Goal: Transaction & Acquisition: Book appointment/travel/reservation

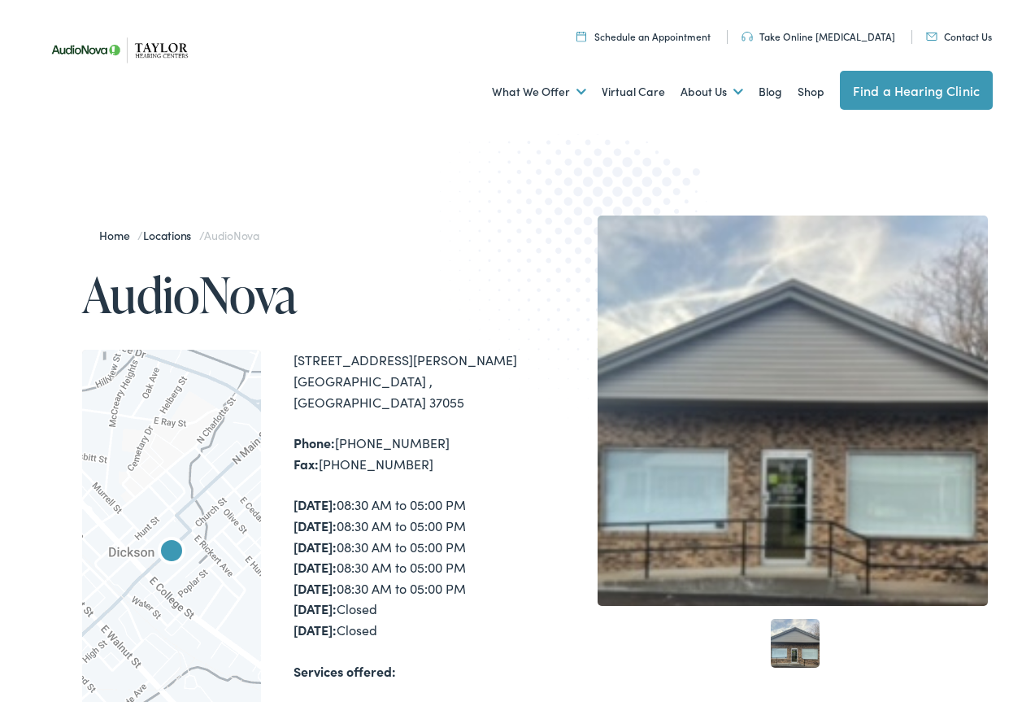
click at [643, 37] on link "Schedule an Appointment" at bounding box center [643, 32] width 134 height 14
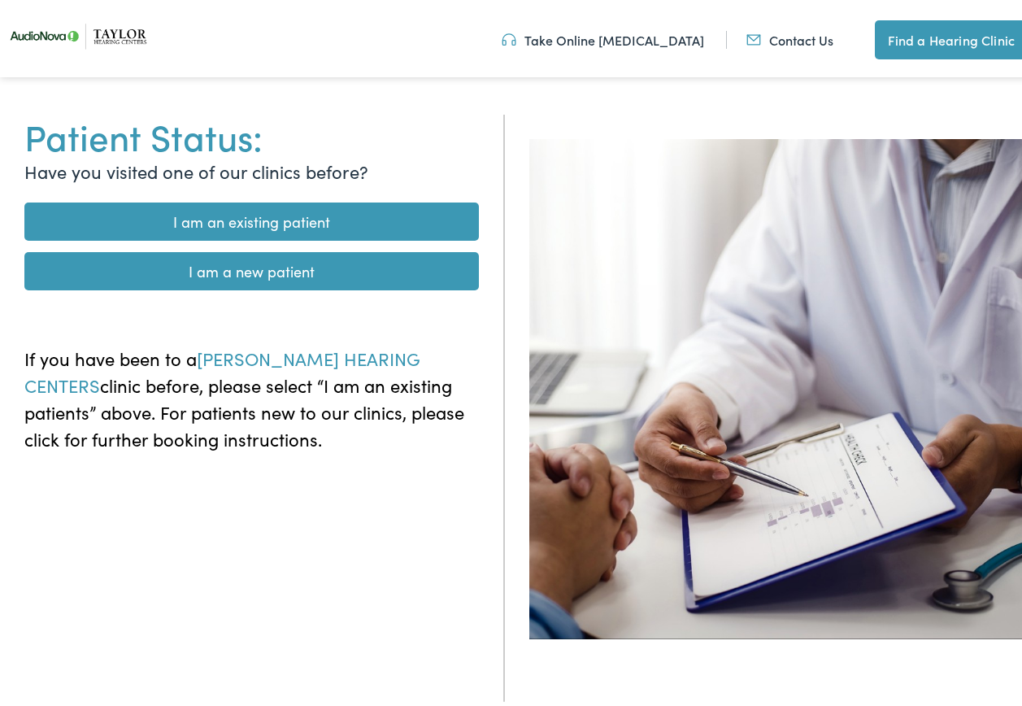
scroll to position [244, 0]
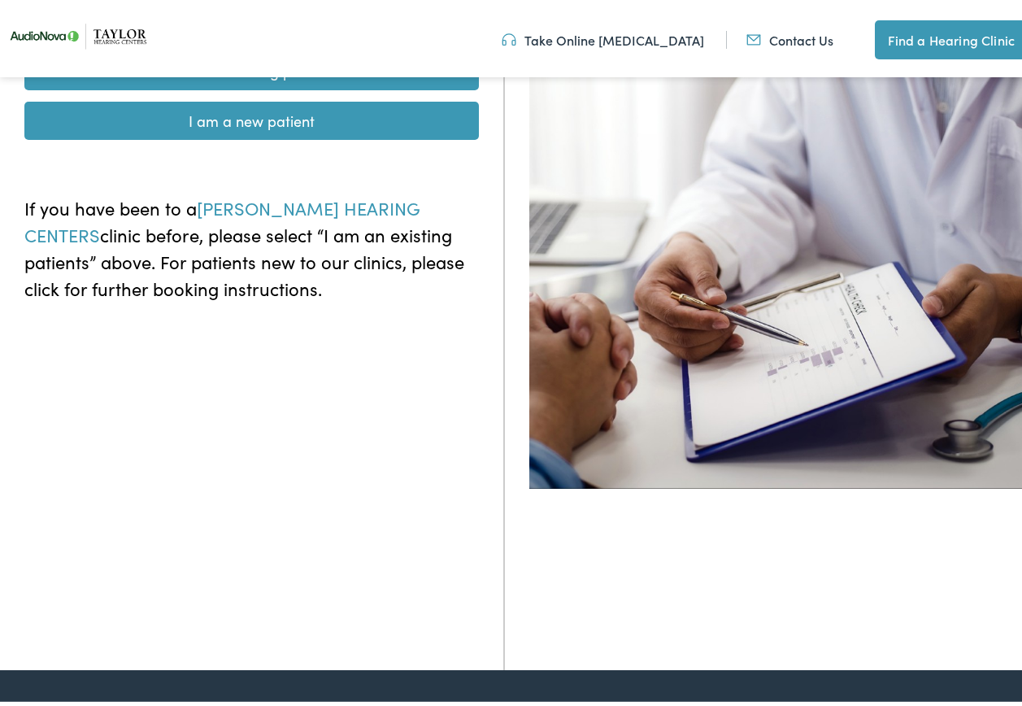
click at [247, 117] on link "I am a new patient" at bounding box center [251, 117] width 454 height 38
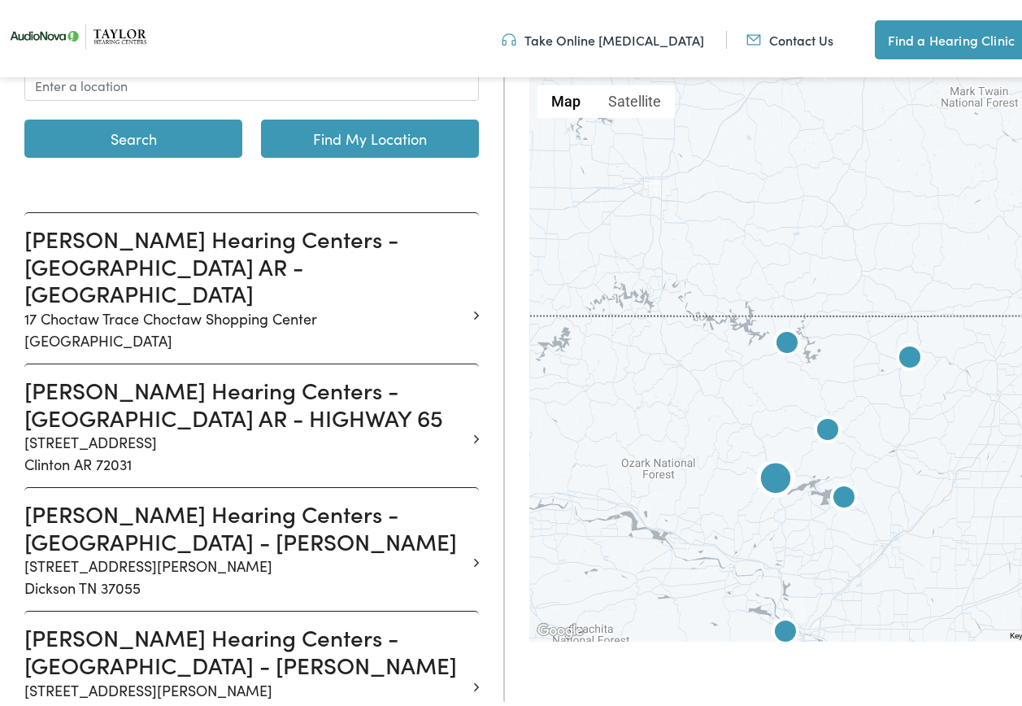
scroll to position [406, 0]
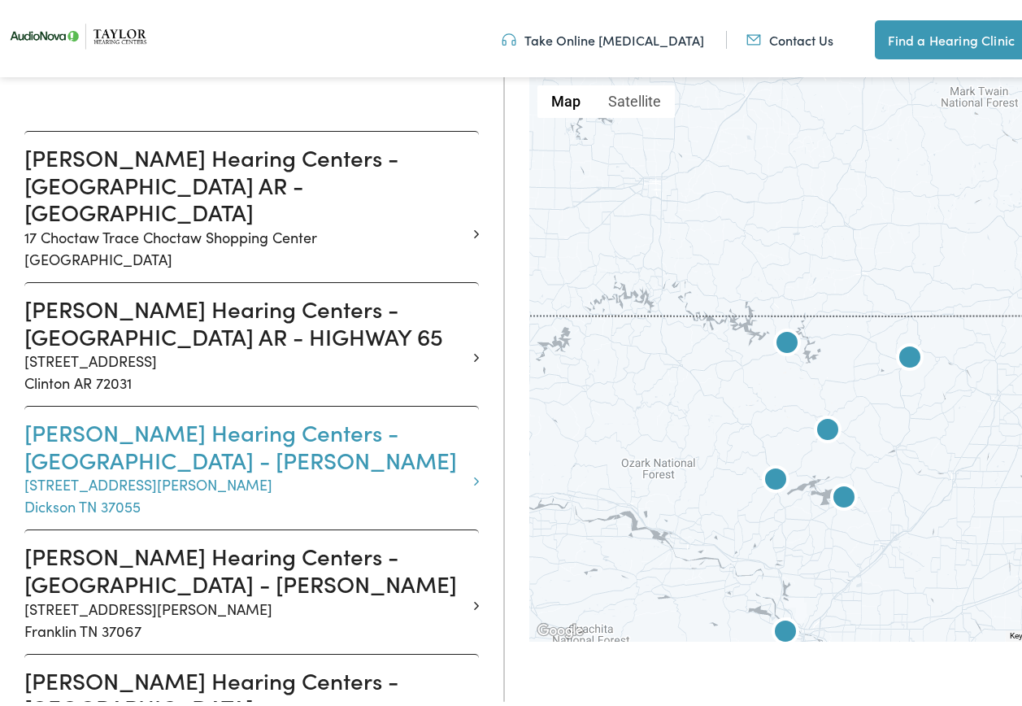
click at [168, 419] on h3 "Taylor Hearing Centers - DICKSON TN - SYLVIS" at bounding box center [245, 442] width 442 height 54
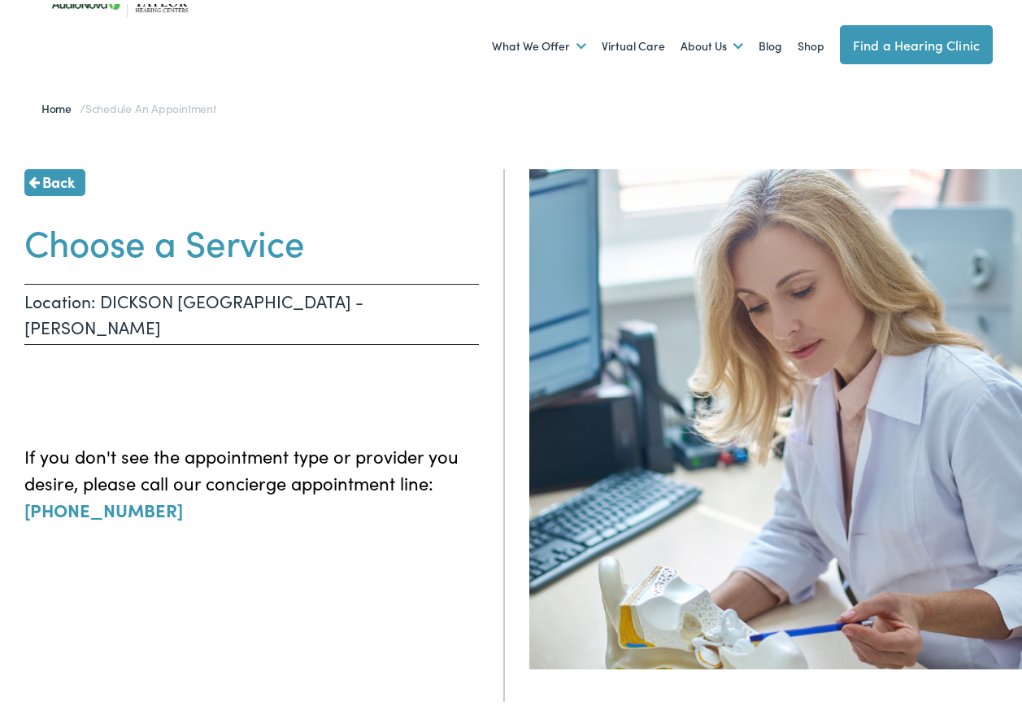
scroll to position [81, 0]
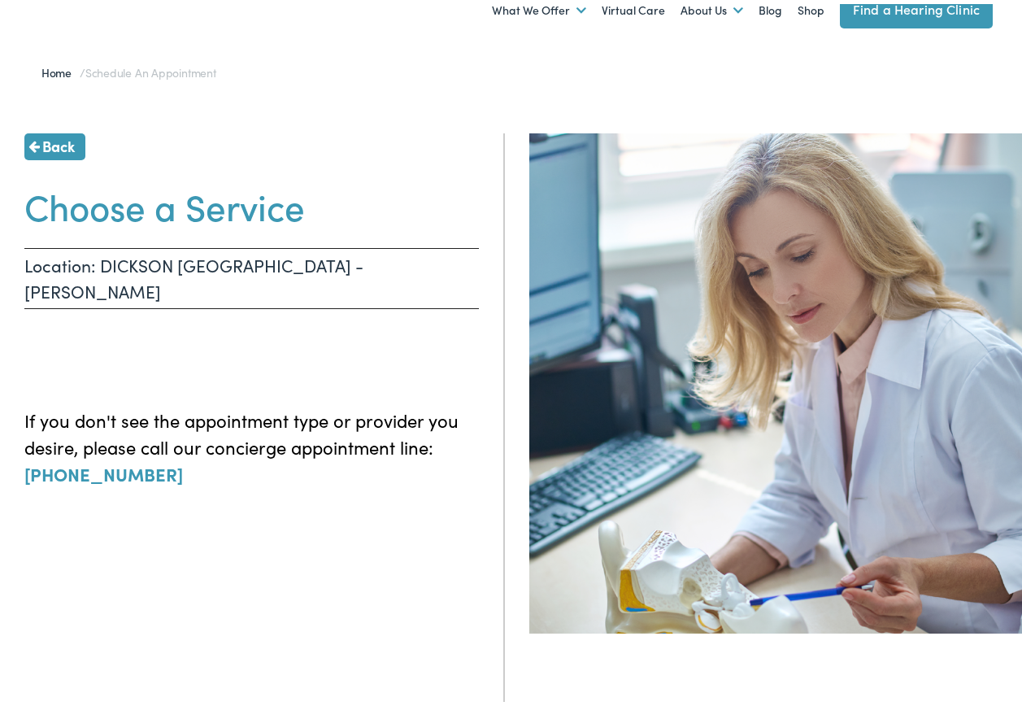
click at [186, 199] on h1 "Choose a Service" at bounding box center [251, 201] width 454 height 43
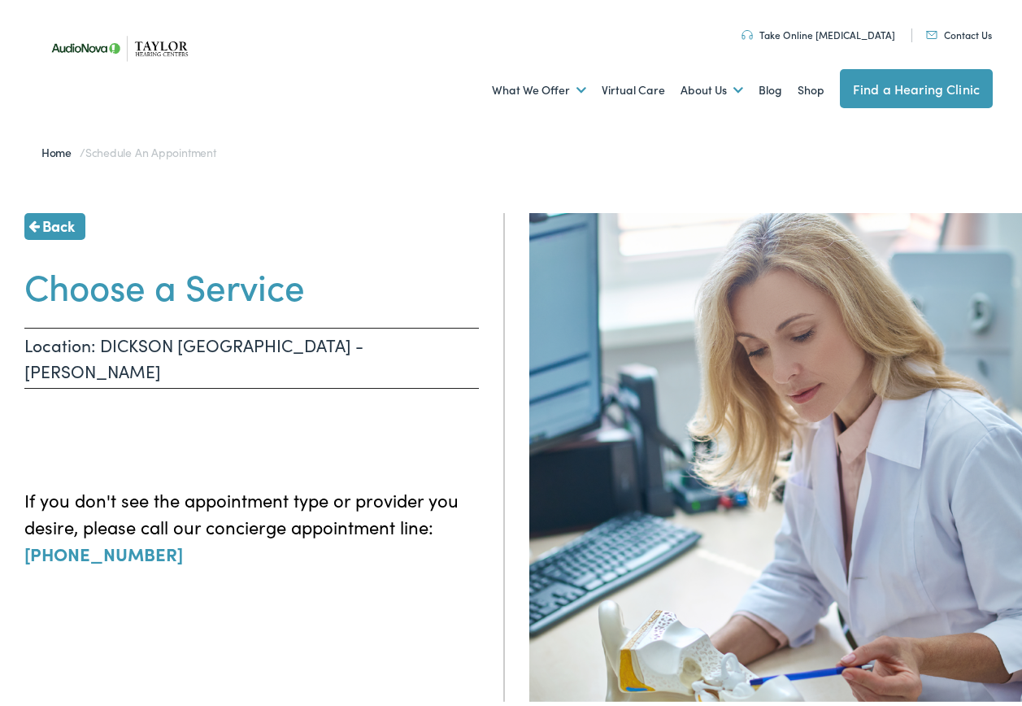
scroll to position [0, 0]
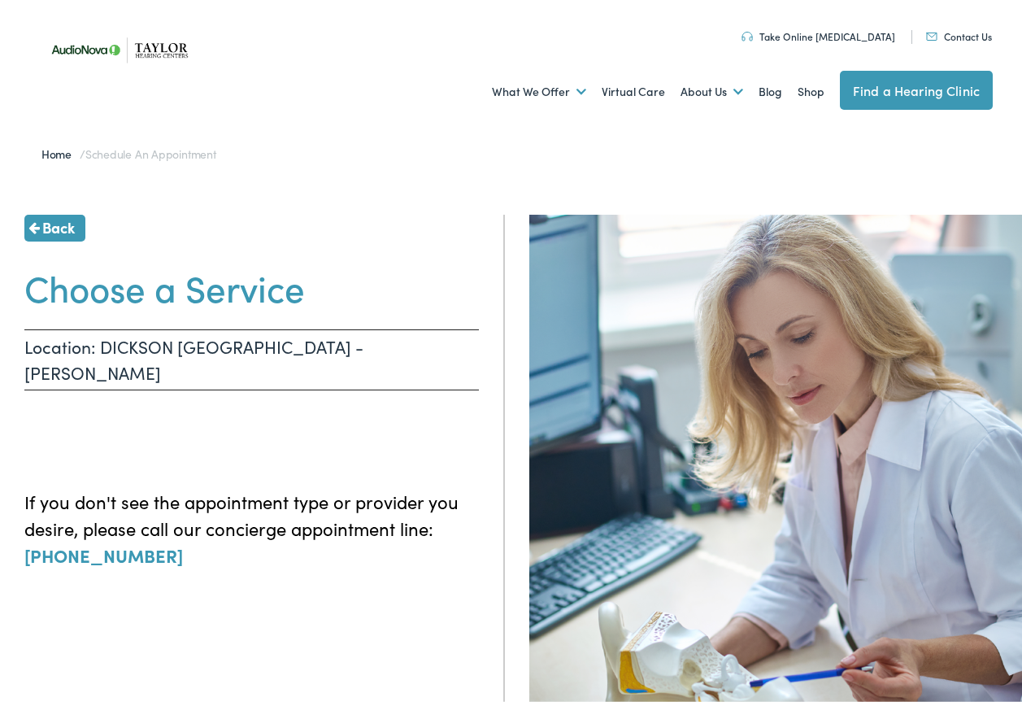
click at [67, 228] on span "Back" at bounding box center [58, 223] width 33 height 22
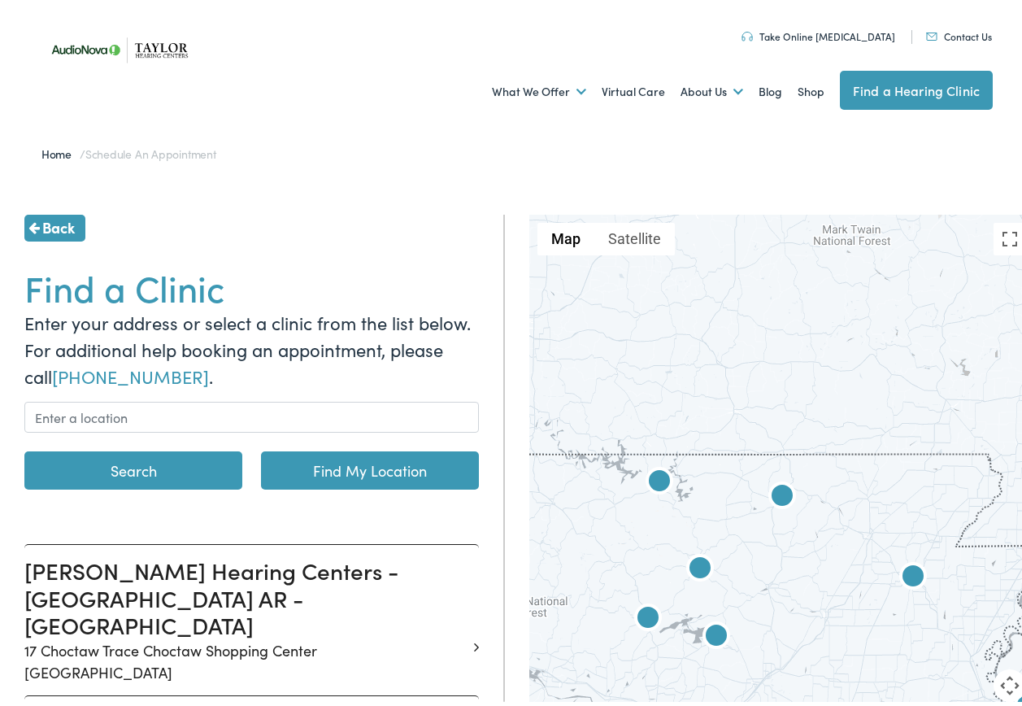
click at [55, 150] on link "Home" at bounding box center [60, 149] width 38 height 16
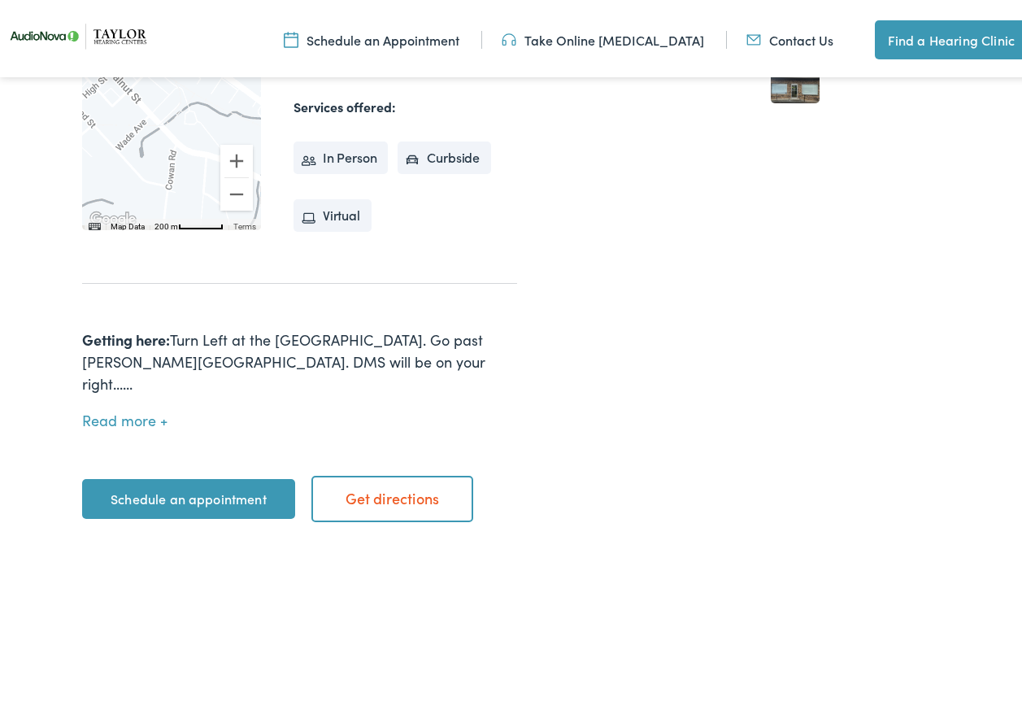
scroll to position [569, 0]
